Goal: Information Seeking & Learning: Learn about a topic

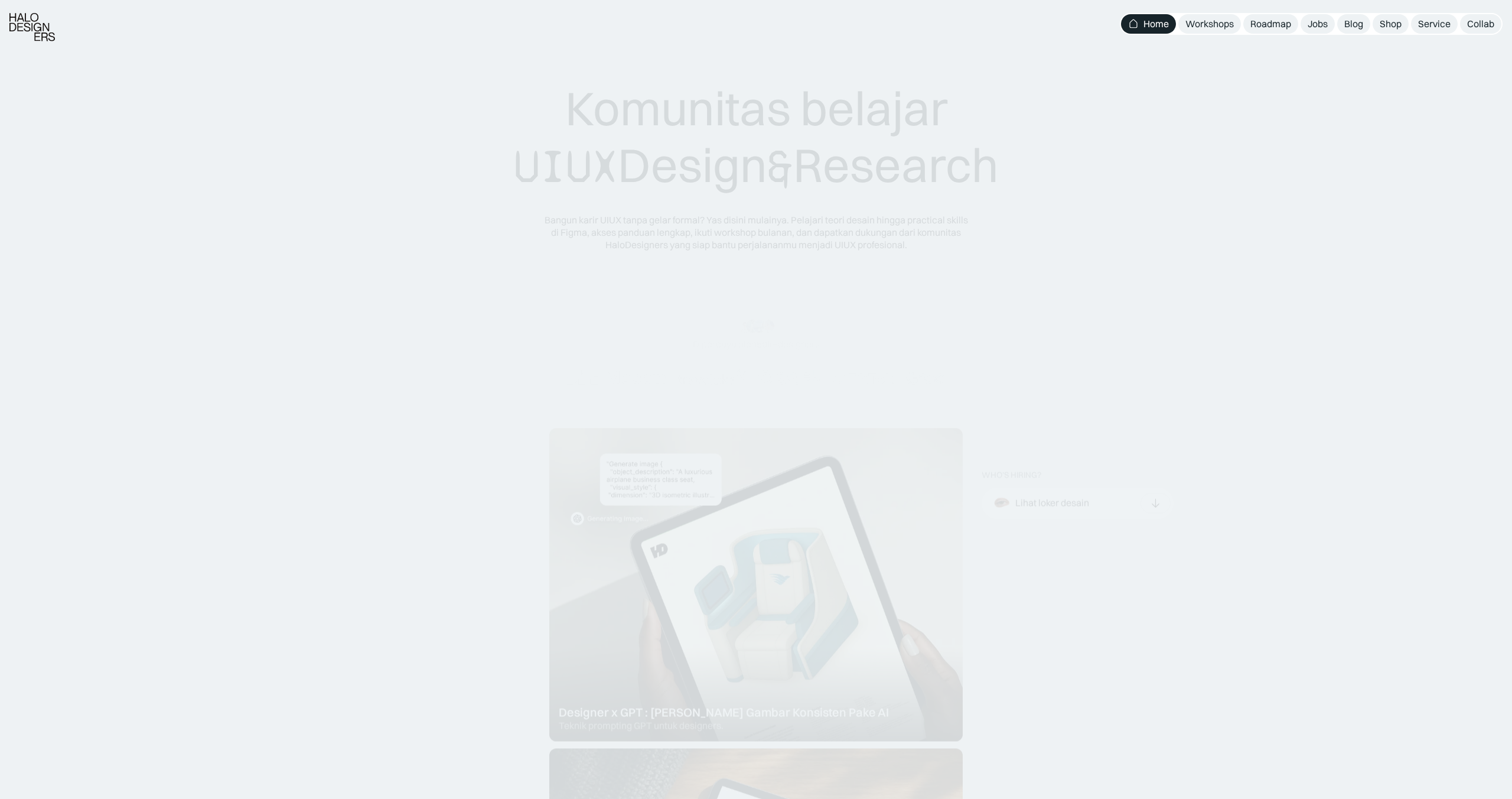
scroll to position [29, 0]
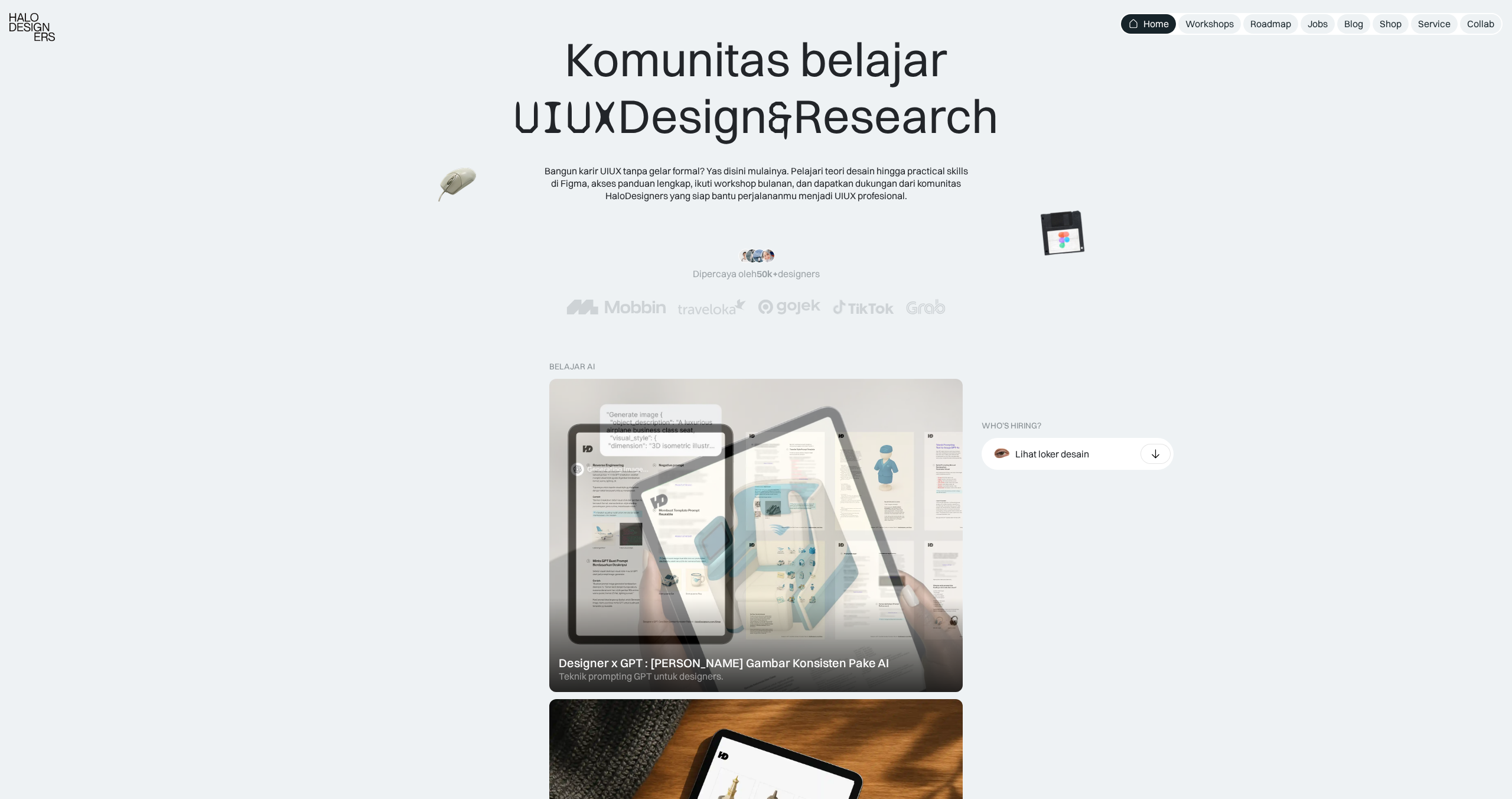
click at [801, 483] on div at bounding box center [756, 535] width 414 height 313
click at [699, 450] on div at bounding box center [756, 535] width 414 height 313
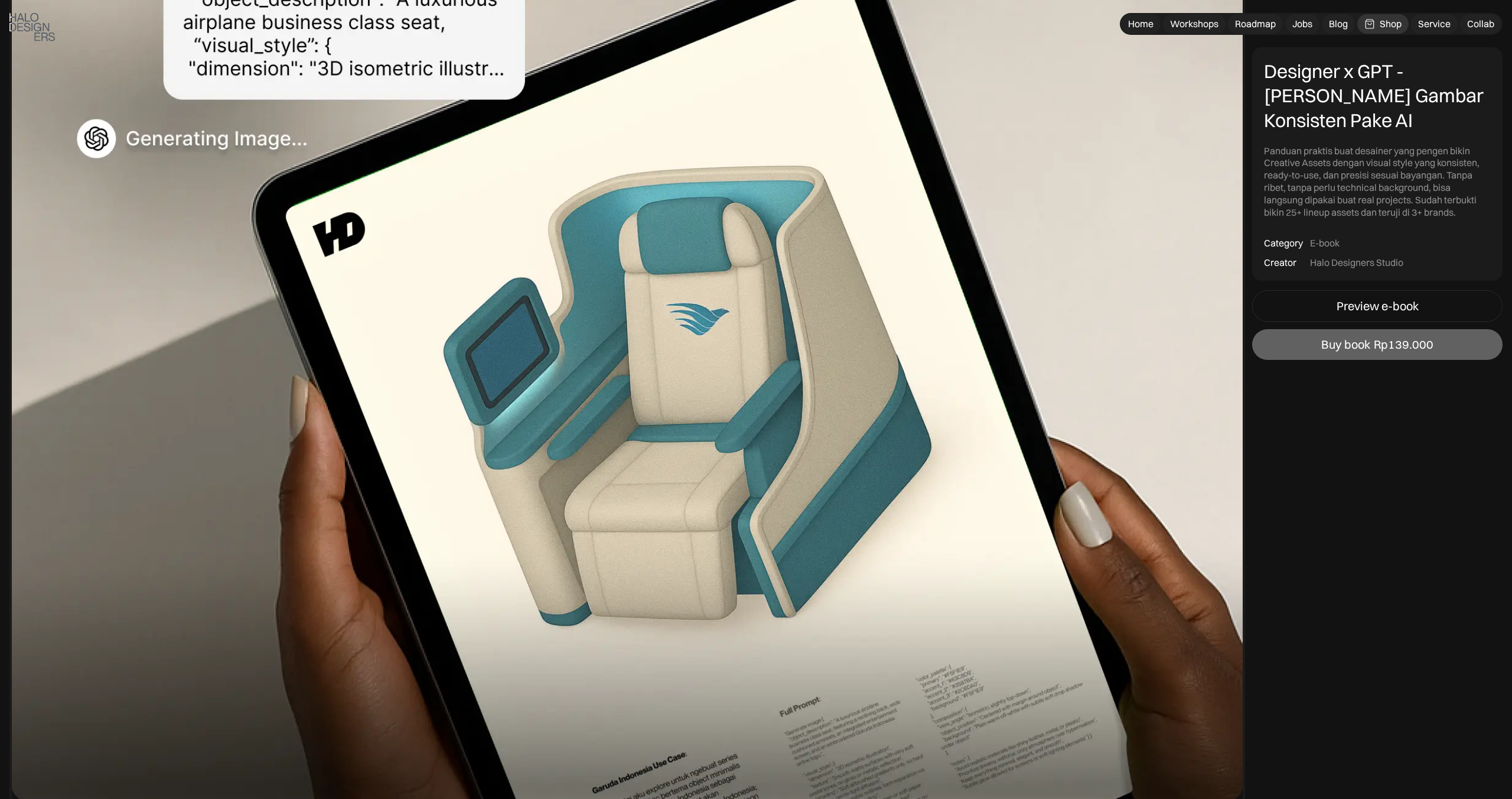
scroll to position [316, 0]
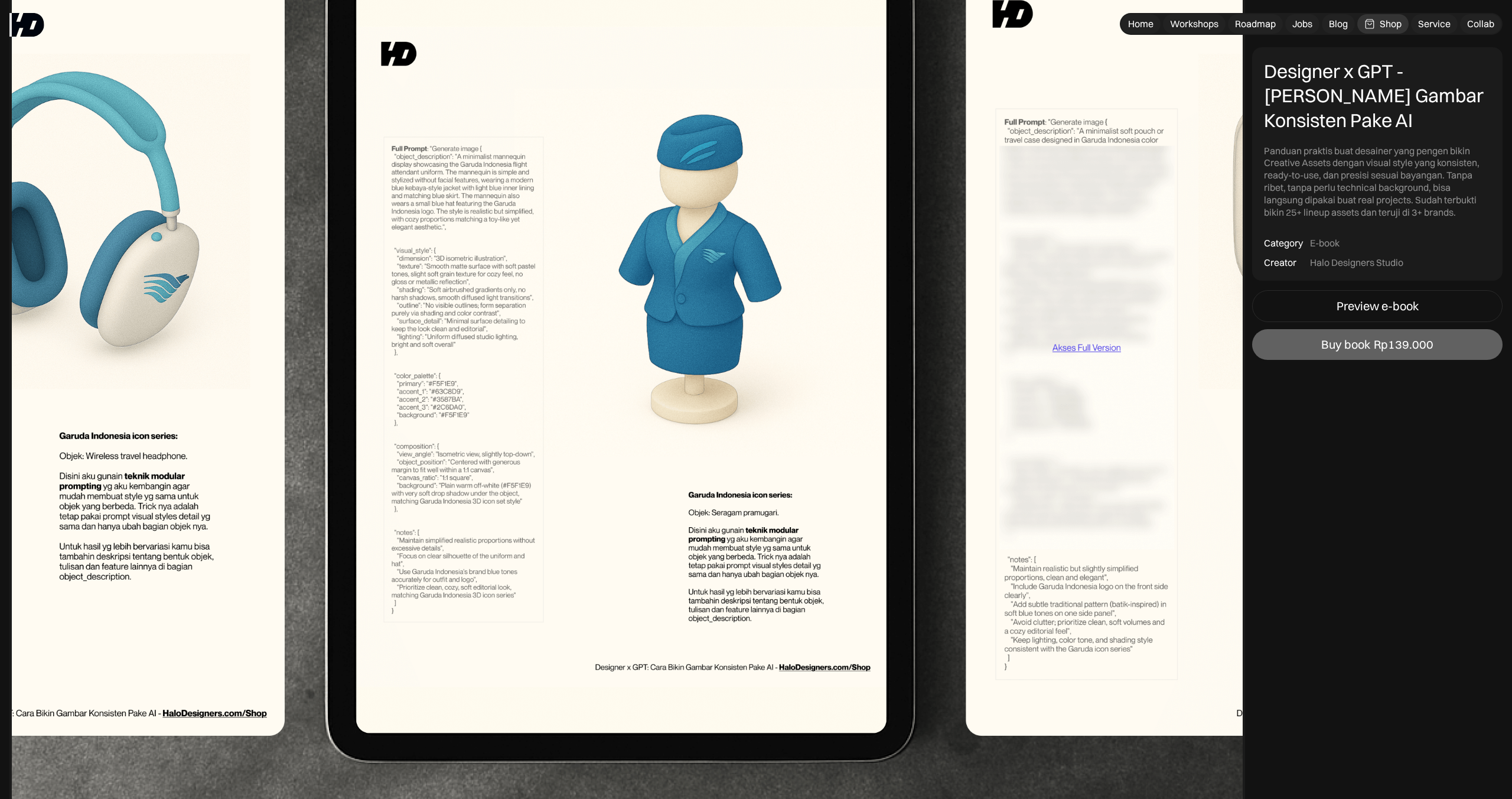
scroll to position [3023, 0]
click at [1084, 346] on img at bounding box center [627, 358] width 1236 height 936
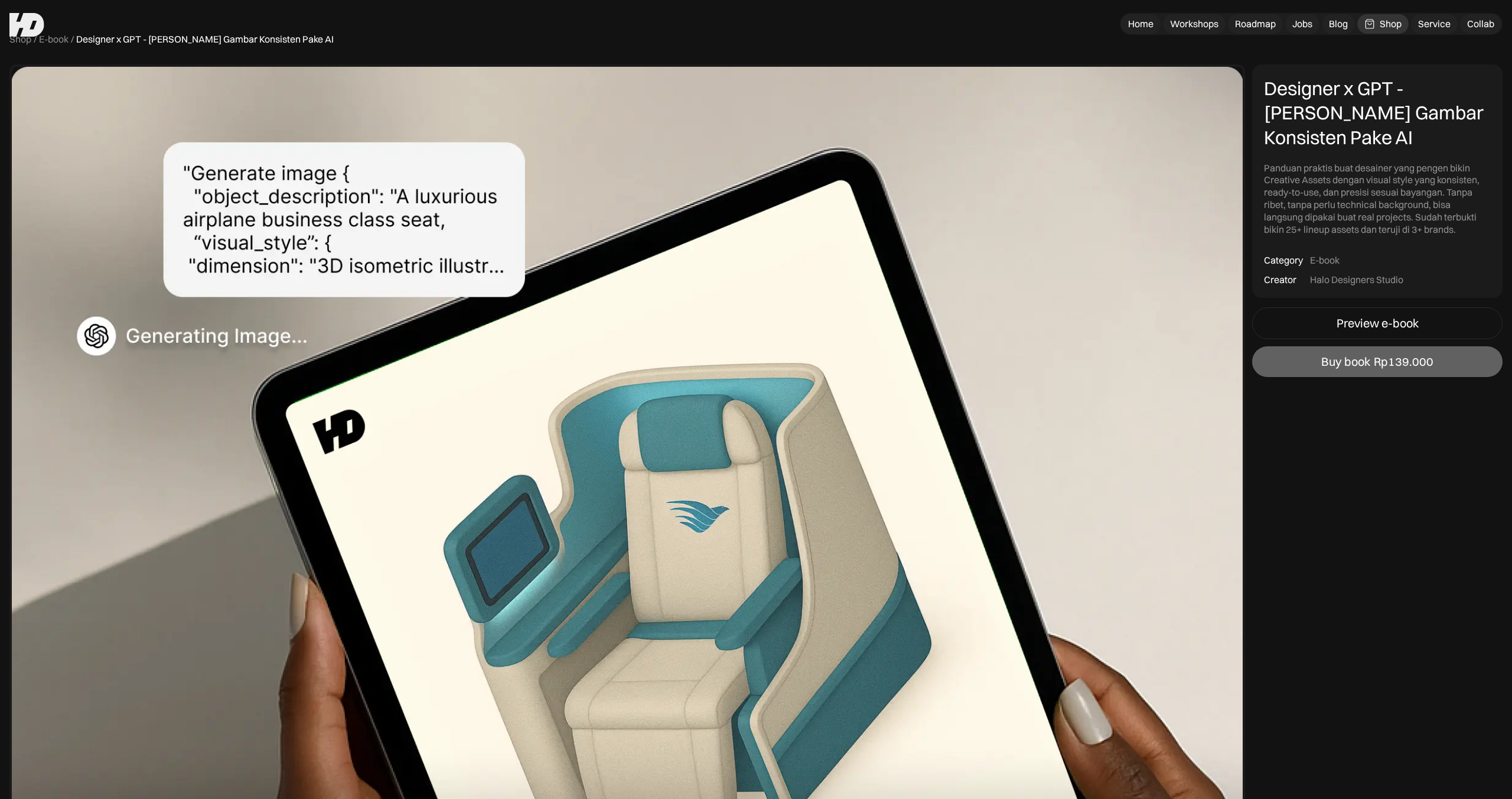
scroll to position [0, 0]
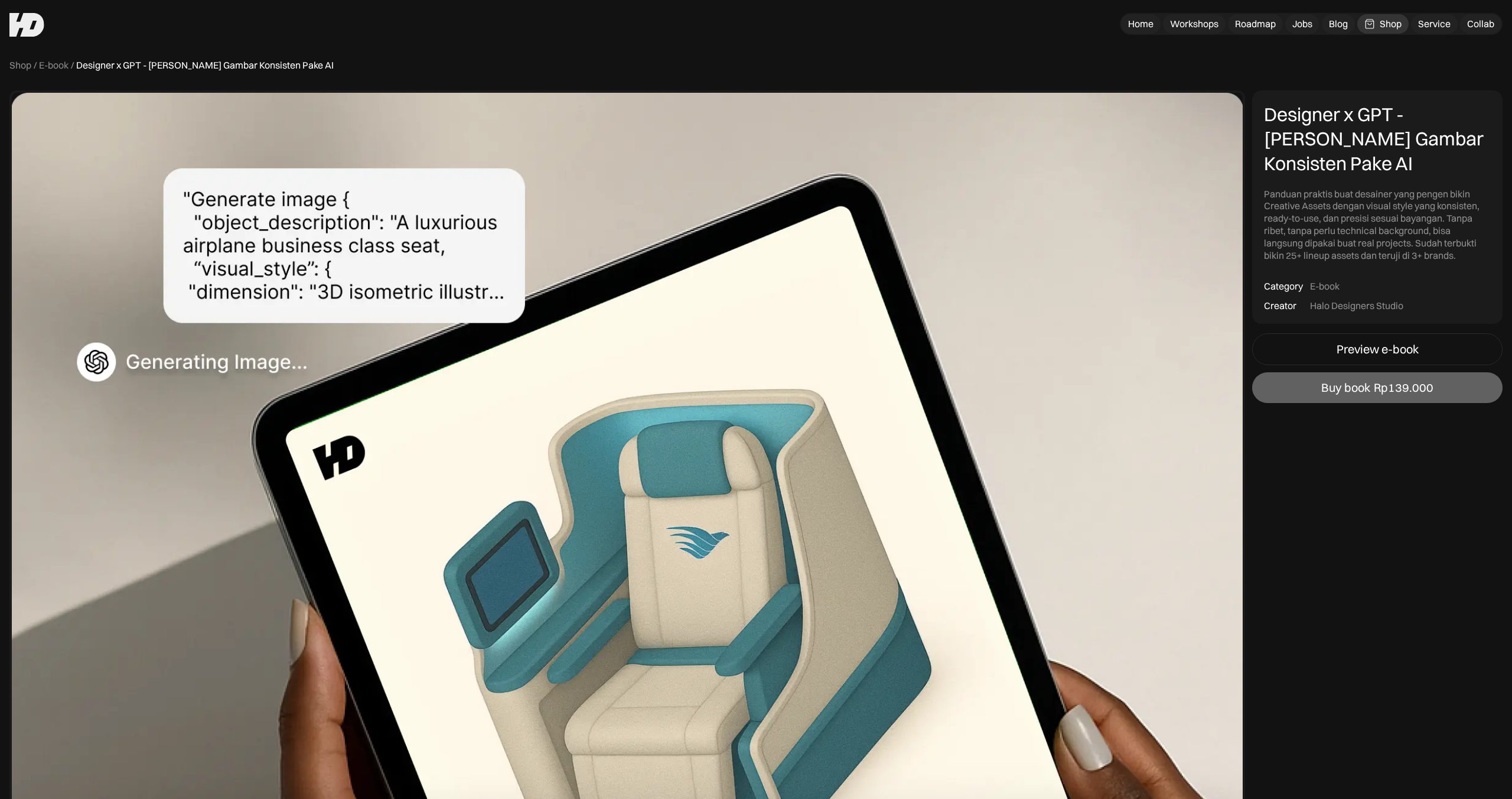
click at [1131, 20] on div "Home" at bounding box center [1141, 24] width 25 height 12
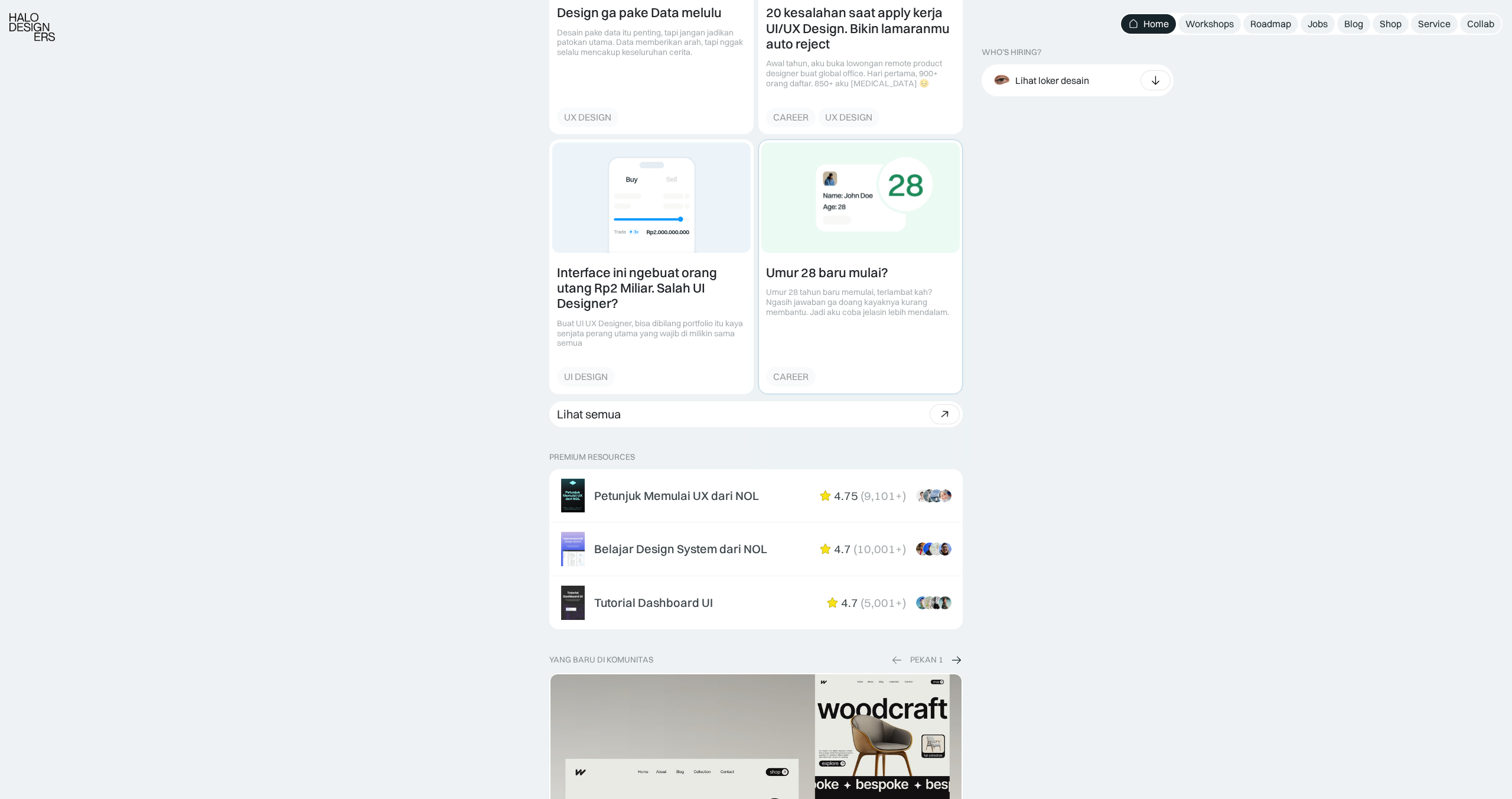
scroll to position [1542, 0]
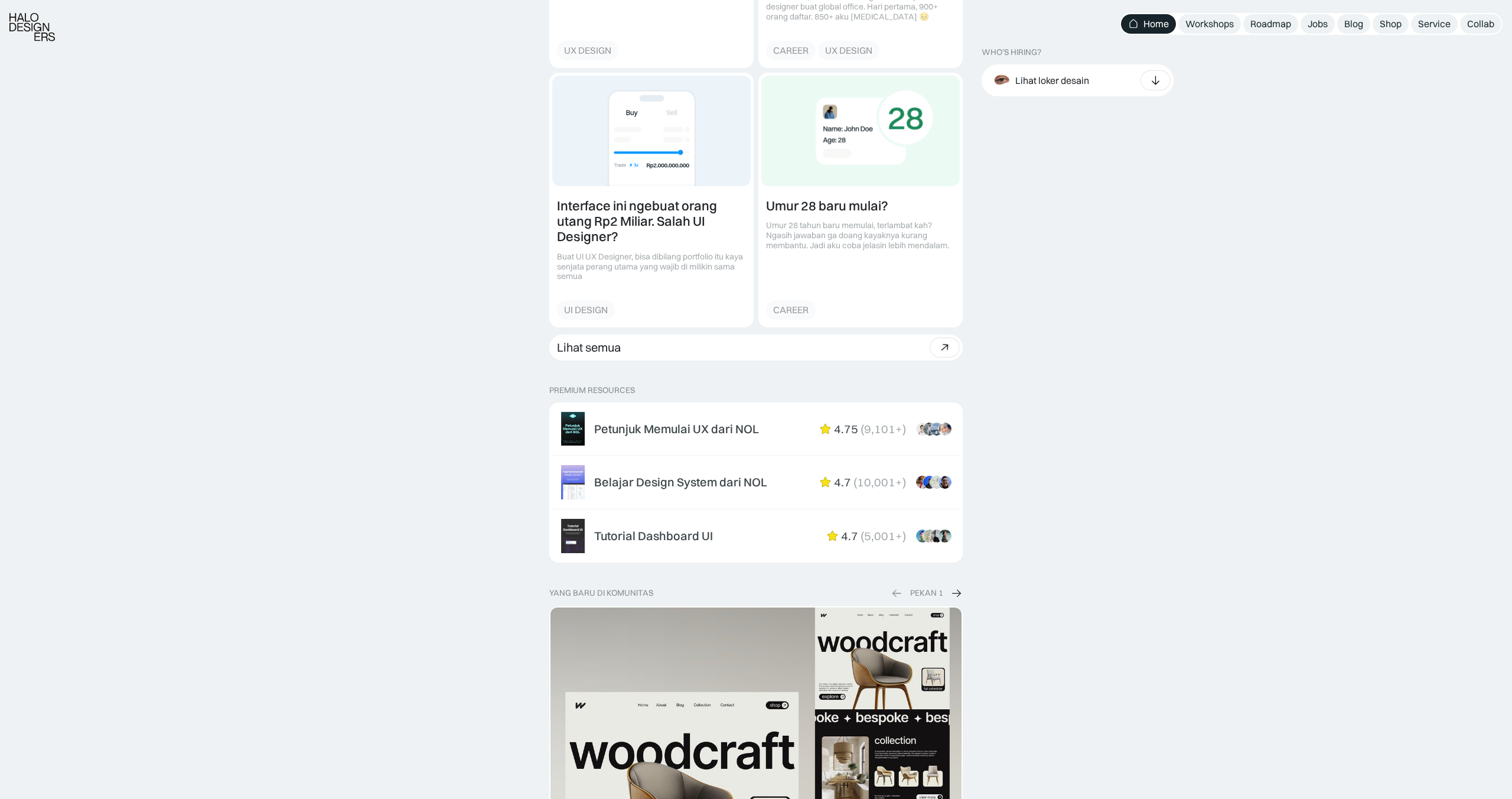
click at [603, 387] on p "PREMIUM RESOURCES" at bounding box center [756, 390] width 414 height 10
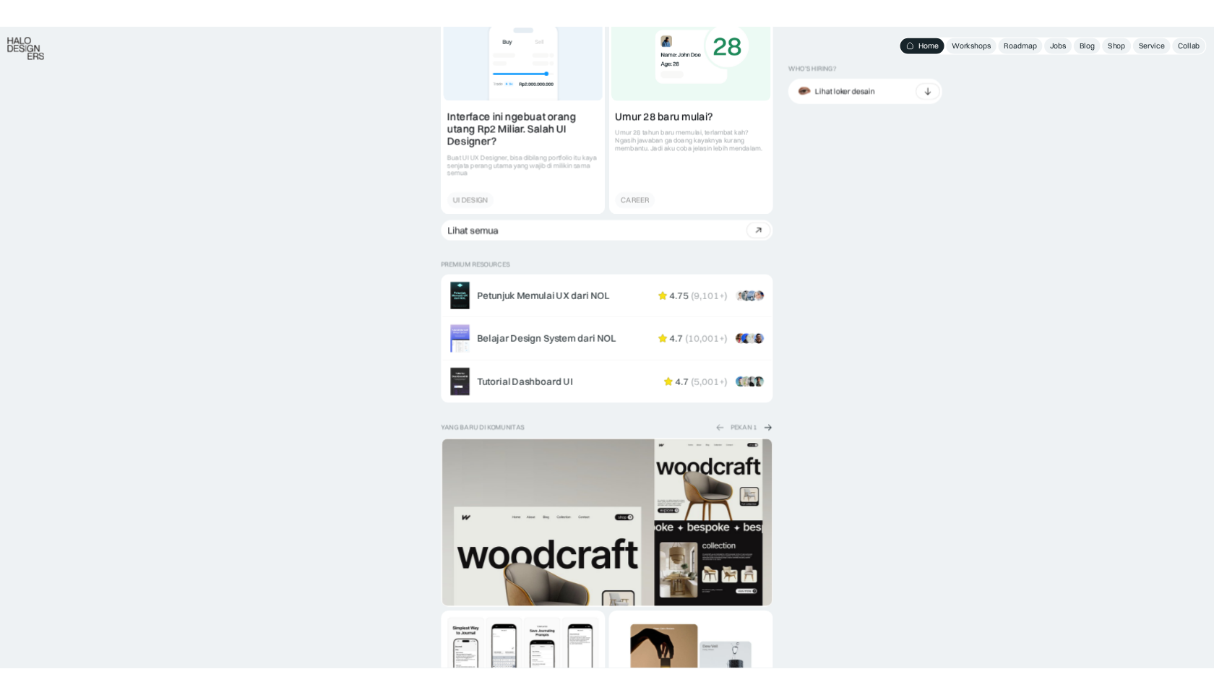
scroll to position [2010, 0]
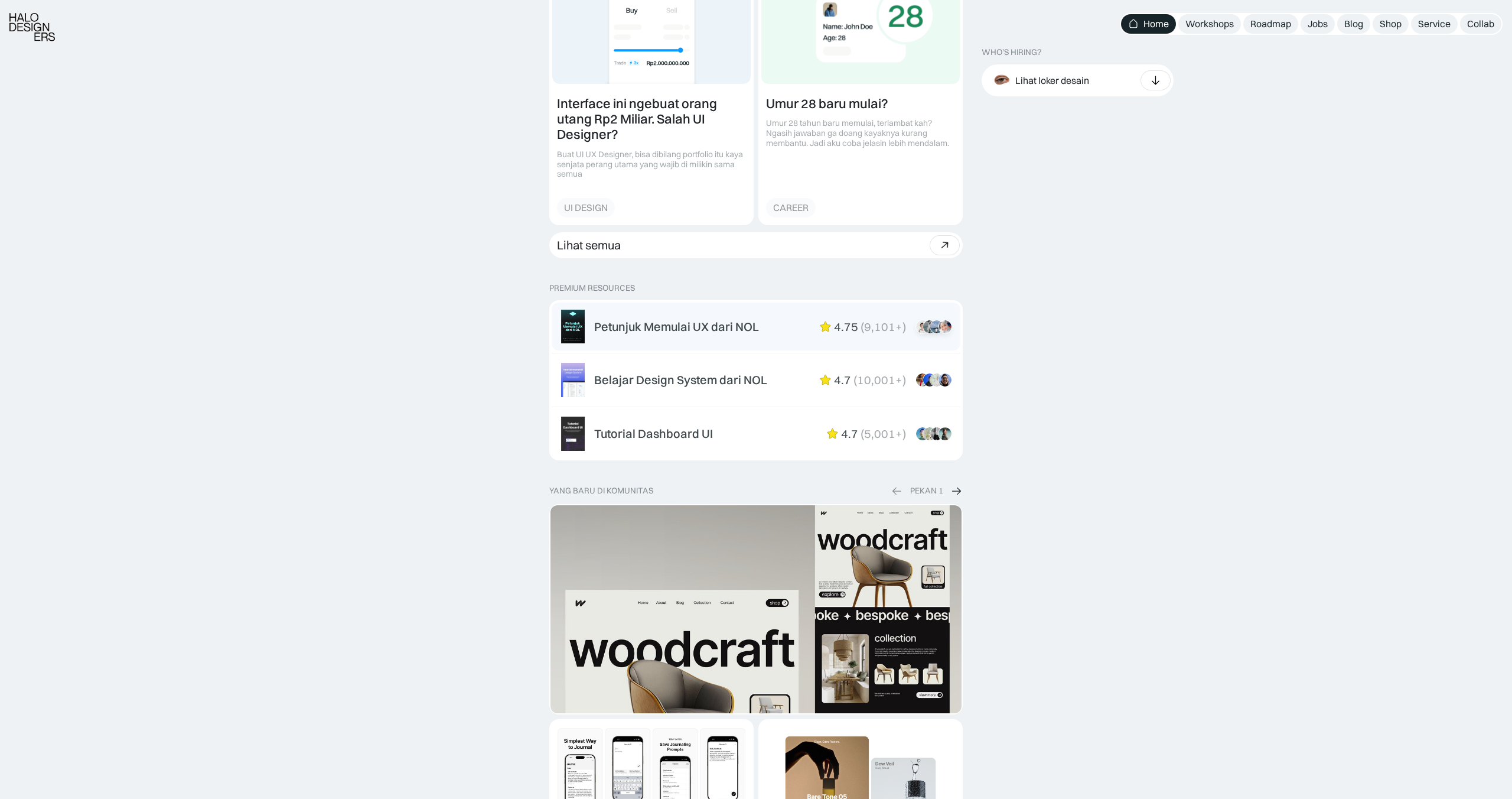
click at [688, 325] on div "Petunjuk Memulai UX dari NOL" at bounding box center [677, 326] width 165 height 14
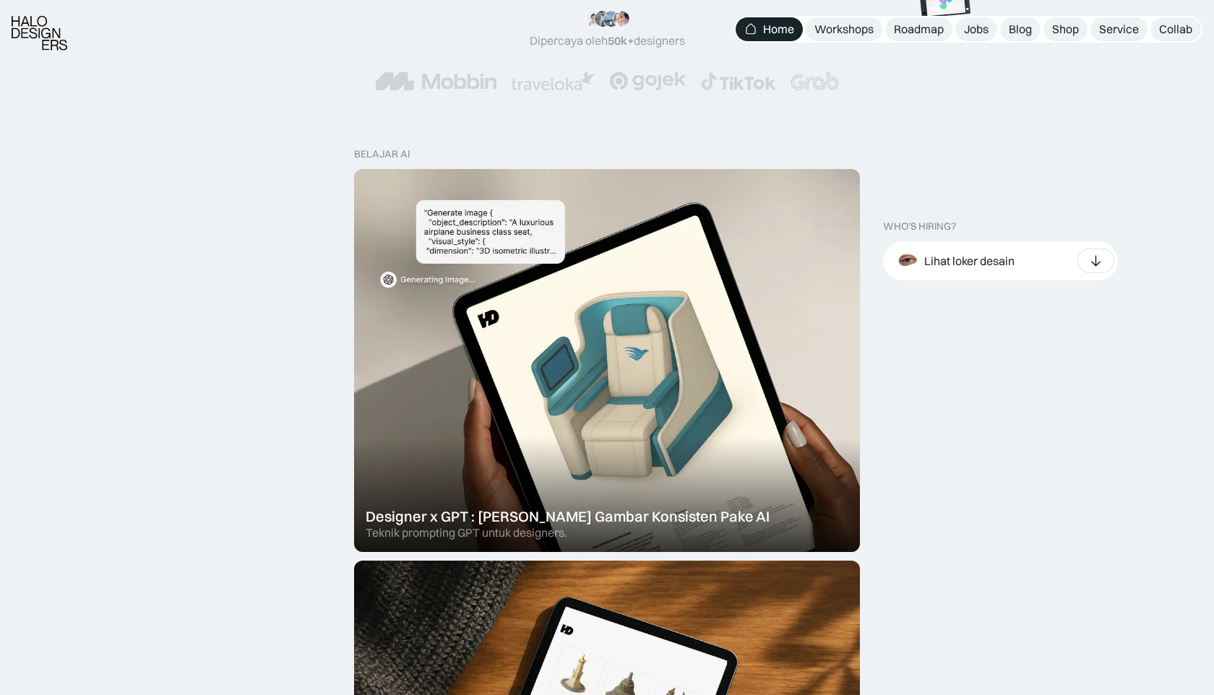
scroll to position [331, 0]
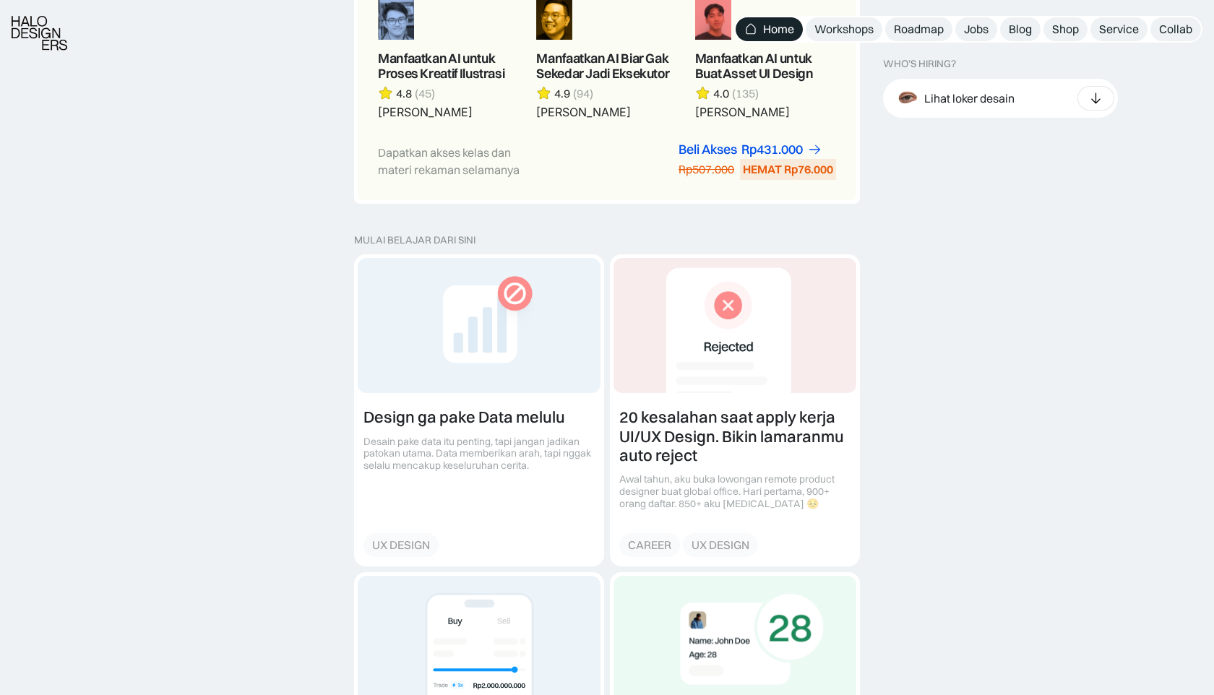
scroll to position [1415, 0]
